Goal: Navigation & Orientation: Go to known website

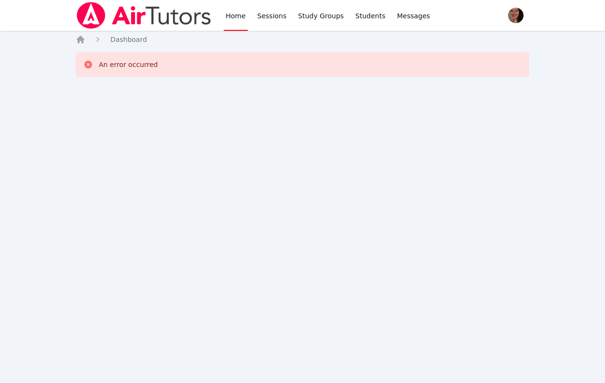
click at [95, 16] on img at bounding box center [144, 15] width 136 height 27
click at [82, 41] on icon "Breadcrumb" at bounding box center [81, 40] width 8 height 8
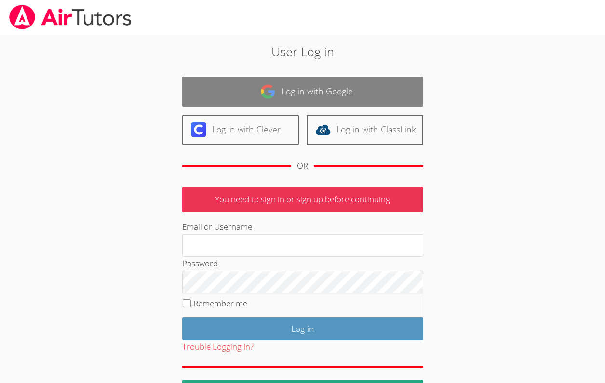
click at [207, 80] on link "Log in with Google" at bounding box center [302, 92] width 241 height 30
